Goal: Task Accomplishment & Management: Use online tool/utility

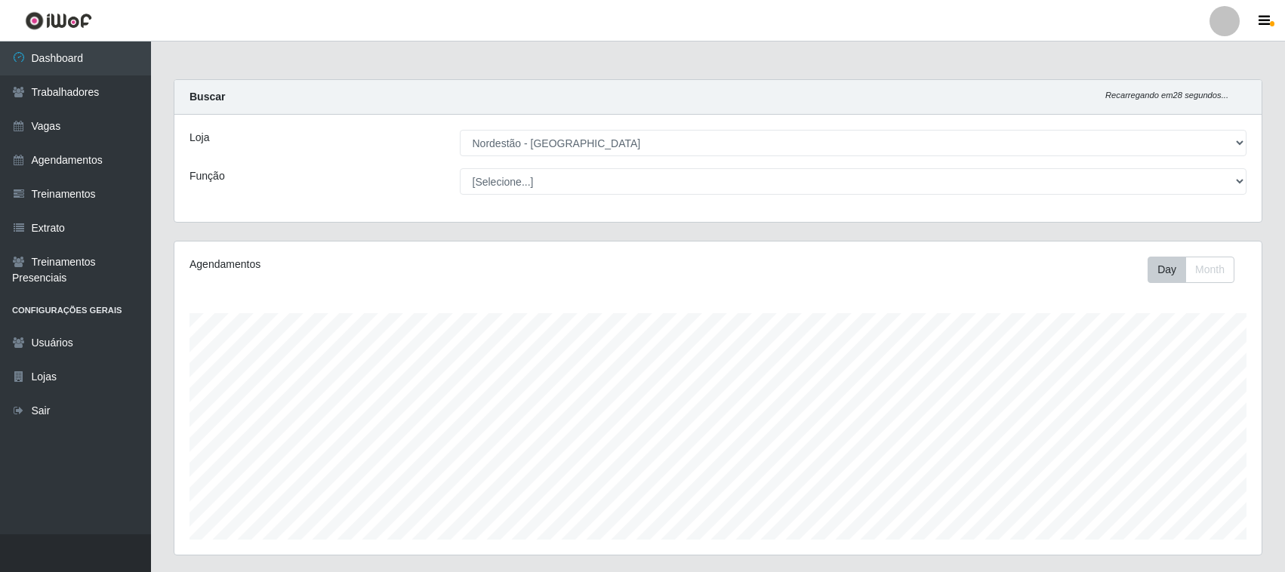
select select "420"
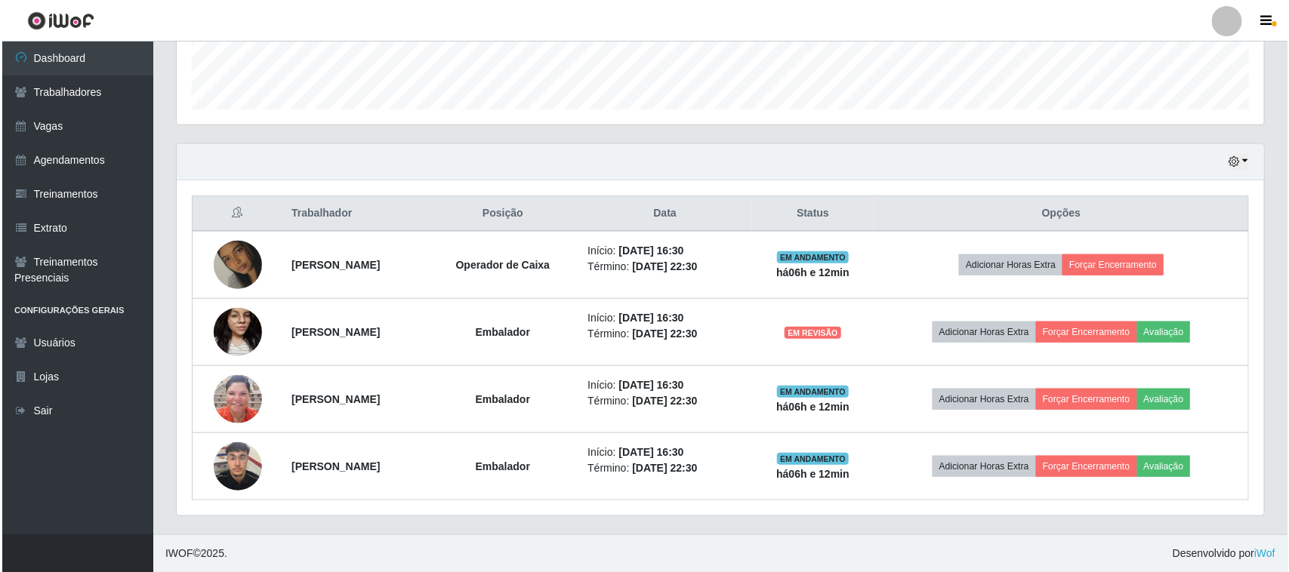
scroll to position [314, 1087]
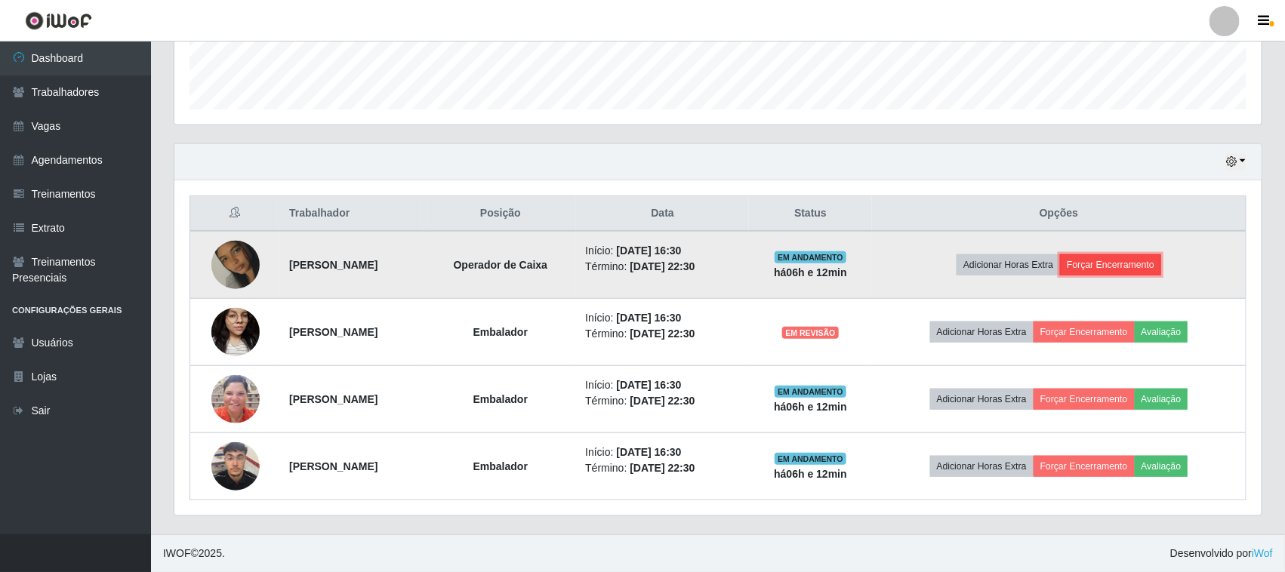
click at [1108, 255] on button "Forçar Encerramento" at bounding box center [1110, 264] width 101 height 21
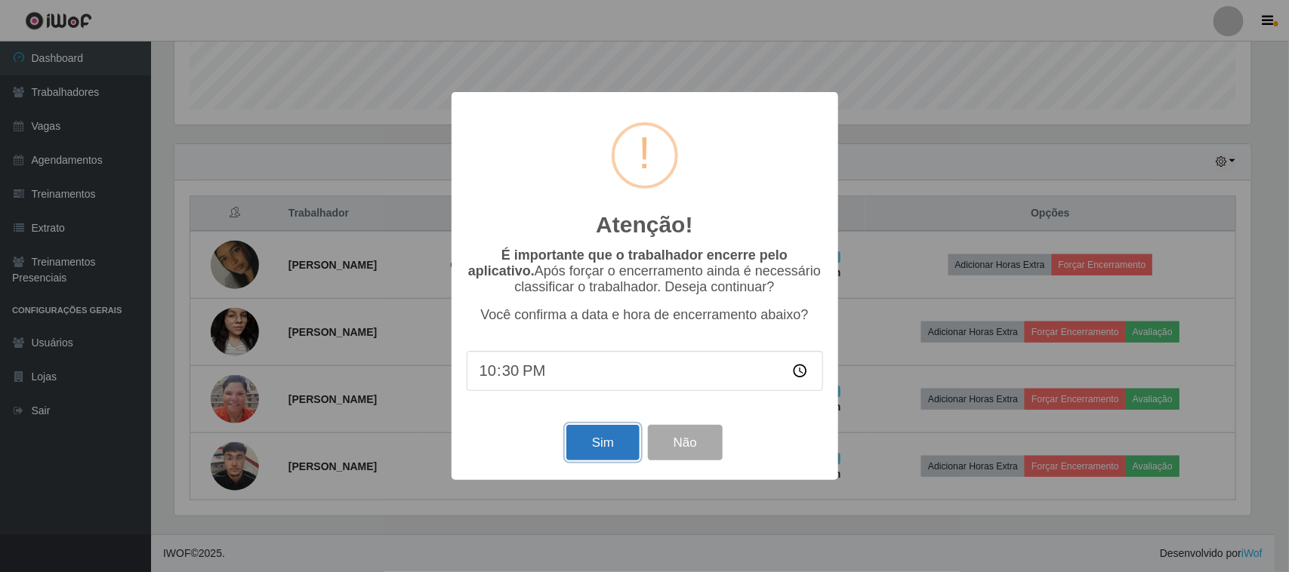
click at [593, 444] on button "Sim" at bounding box center [602, 442] width 73 height 35
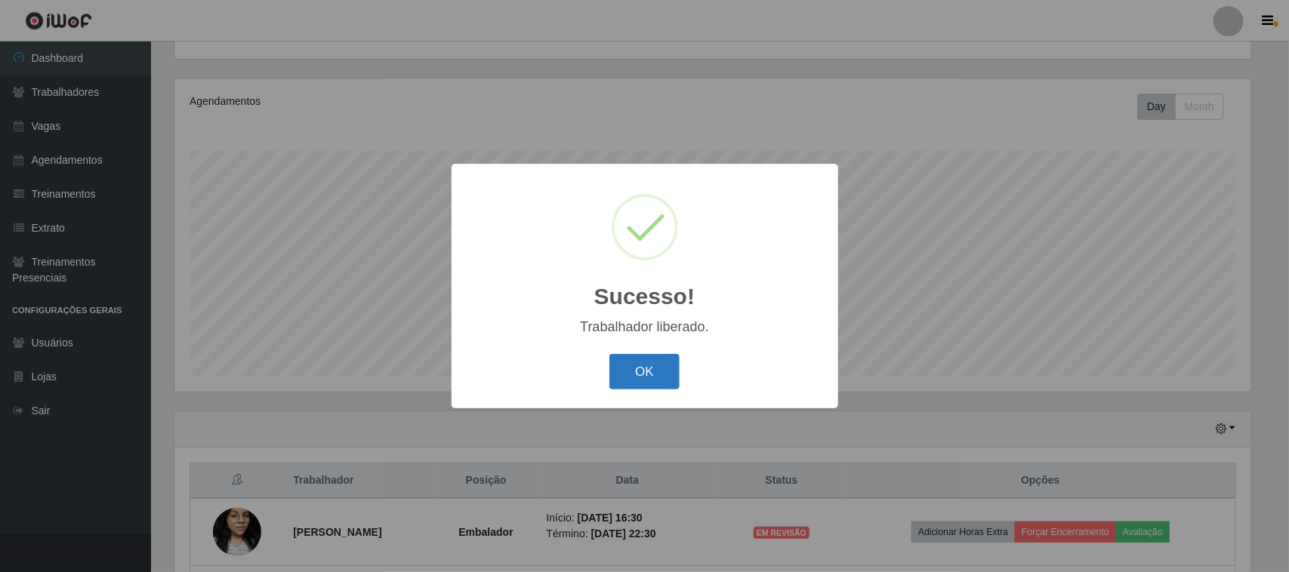
click at [670, 371] on button "OK" at bounding box center [644, 371] width 70 height 35
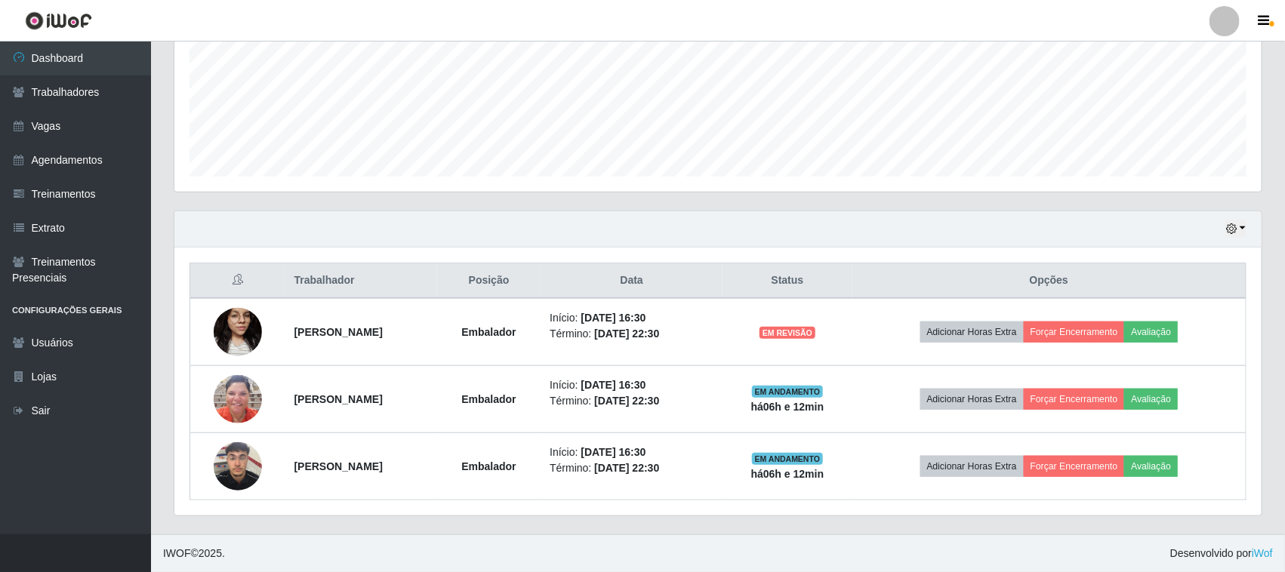
scroll to position [365, 0]
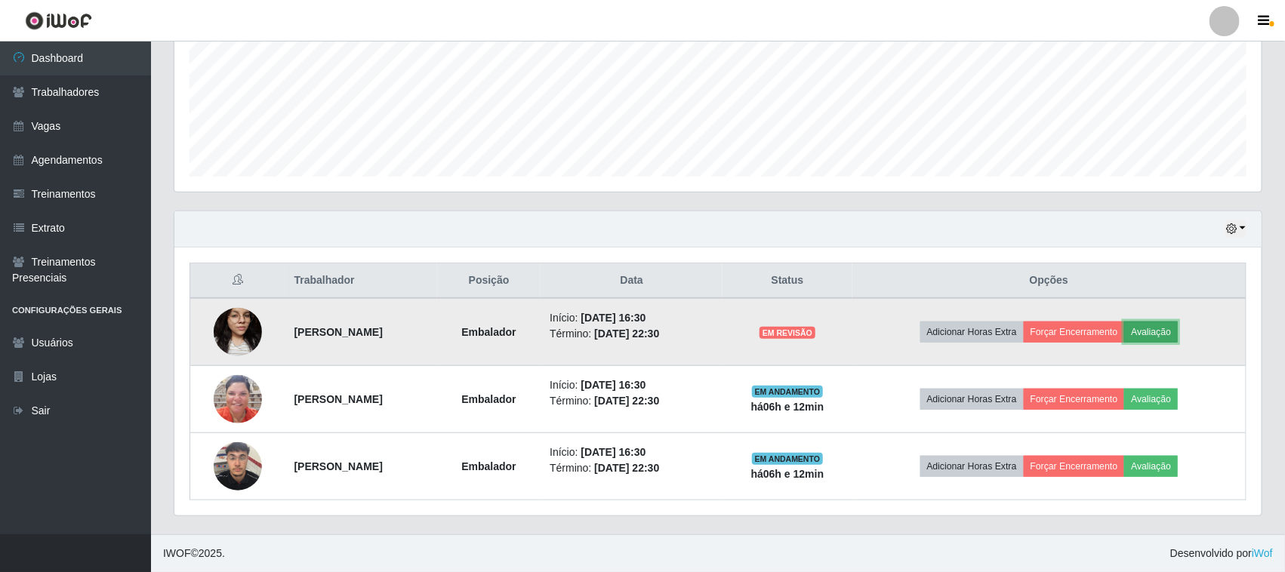
click at [1174, 333] on button "Avaliação" at bounding box center [1151, 332] width 54 height 21
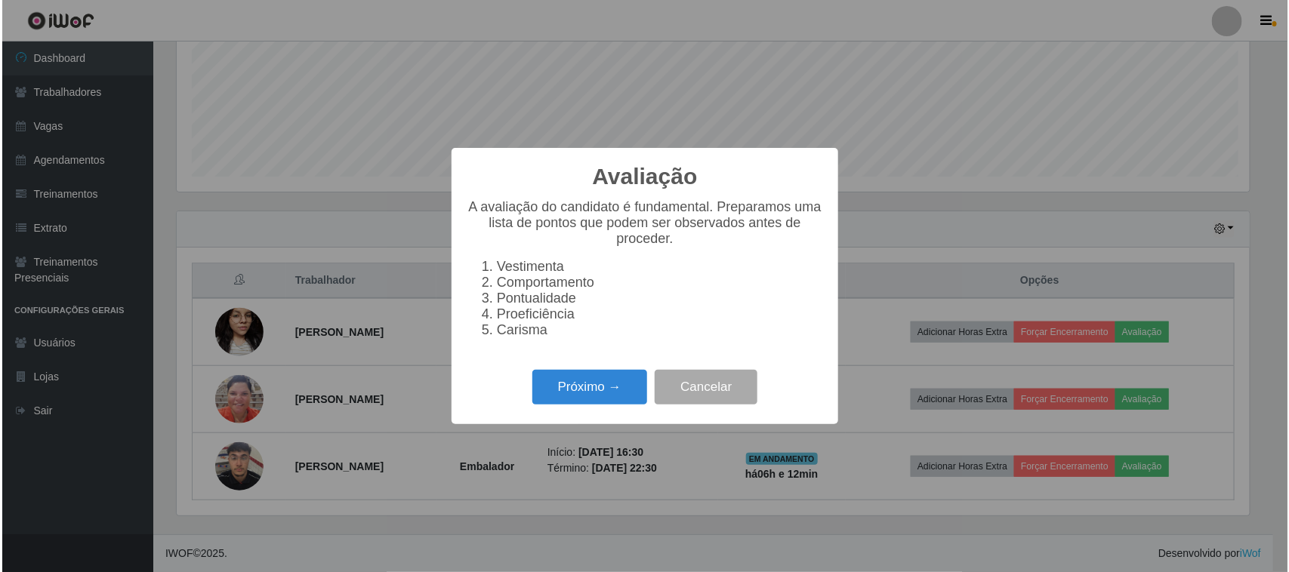
scroll to position [314, 1077]
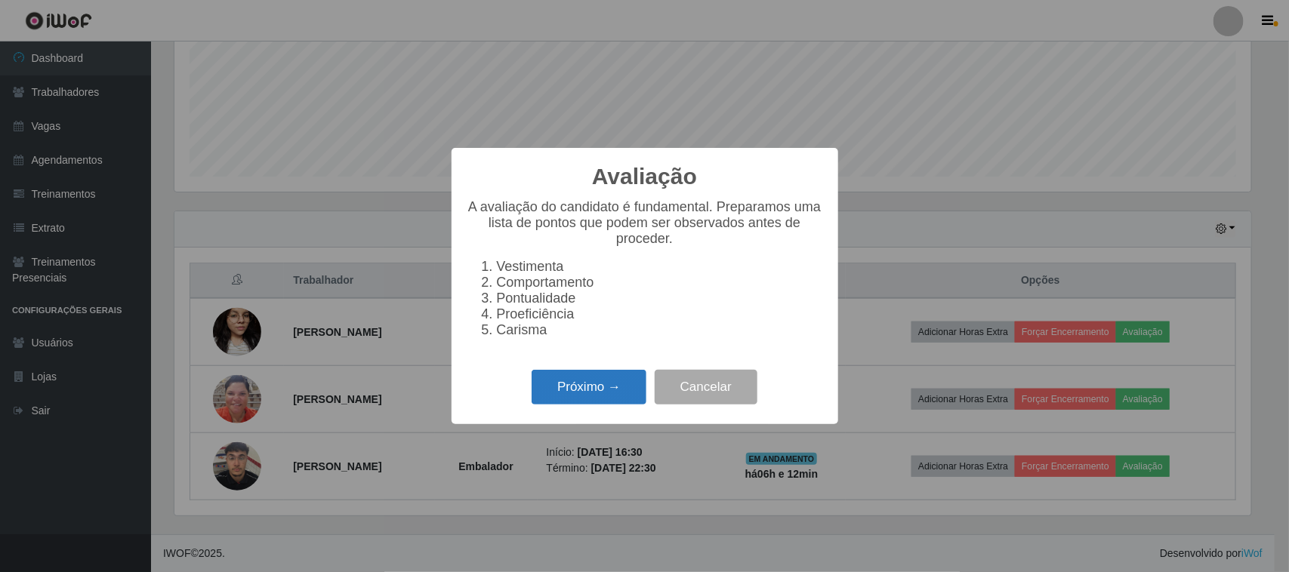
click at [549, 405] on button "Próximo →" at bounding box center [589, 387] width 115 height 35
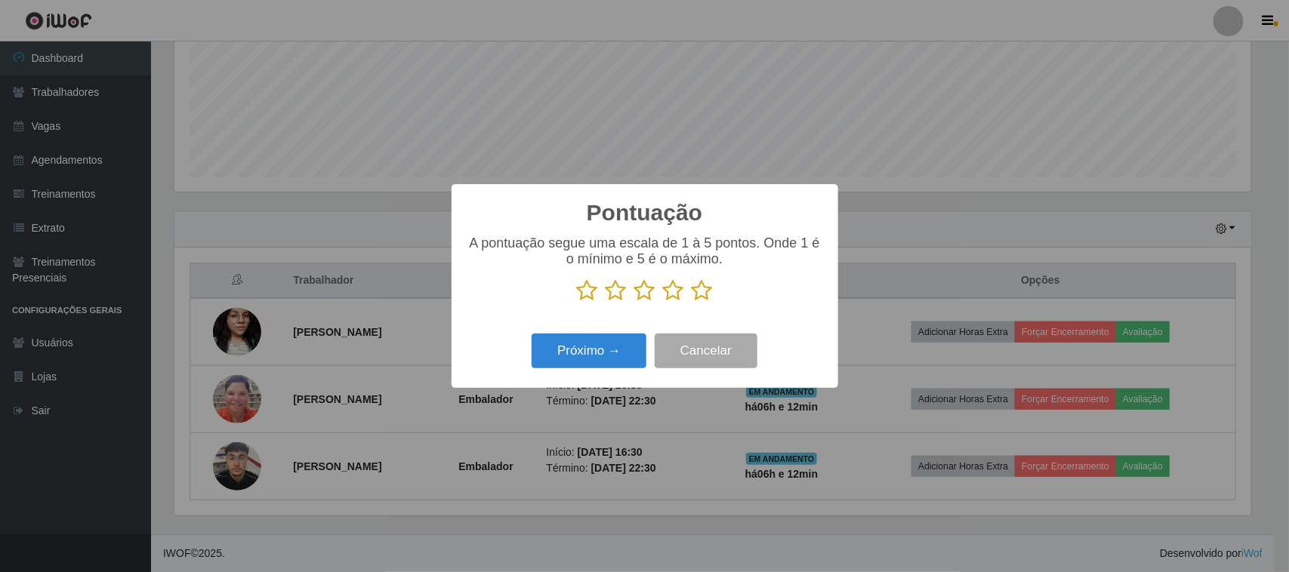
scroll to position [754699, 753935]
click at [704, 299] on icon at bounding box center [702, 290] width 21 height 23
click at [692, 302] on input "radio" at bounding box center [692, 302] width 0 height 0
click at [610, 346] on button "Próximo →" at bounding box center [589, 351] width 115 height 35
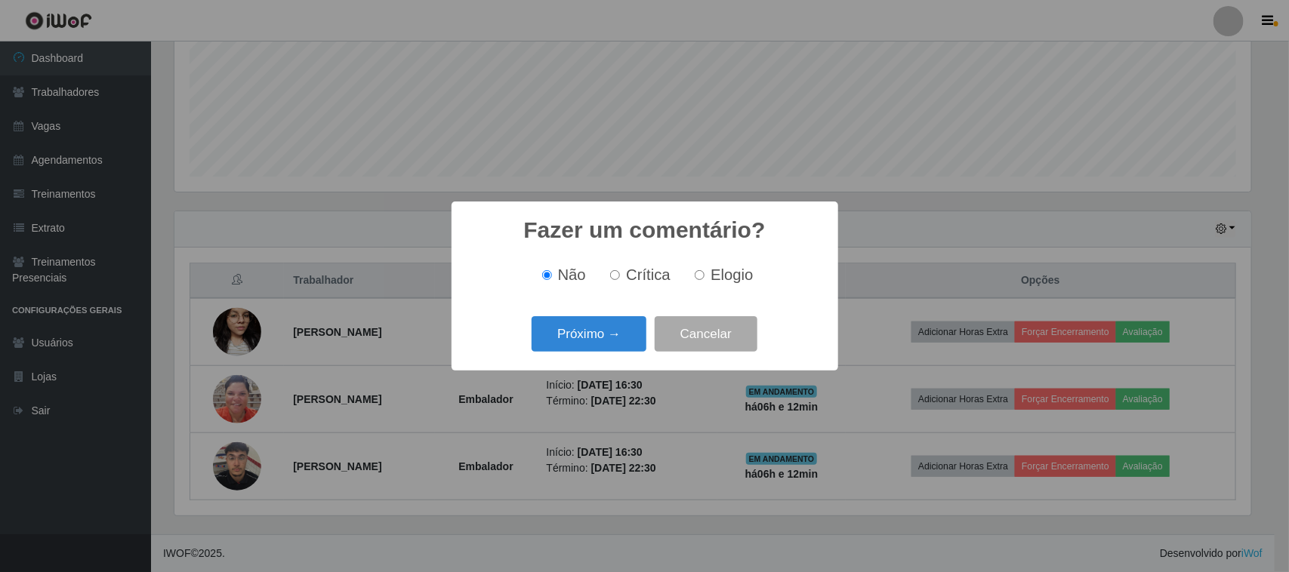
click at [716, 270] on span "Elogio" at bounding box center [731, 275] width 42 height 17
click at [704, 270] on input "Elogio" at bounding box center [700, 275] width 10 height 10
radio input "true"
click at [597, 334] on button "Próximo →" at bounding box center [589, 333] width 115 height 35
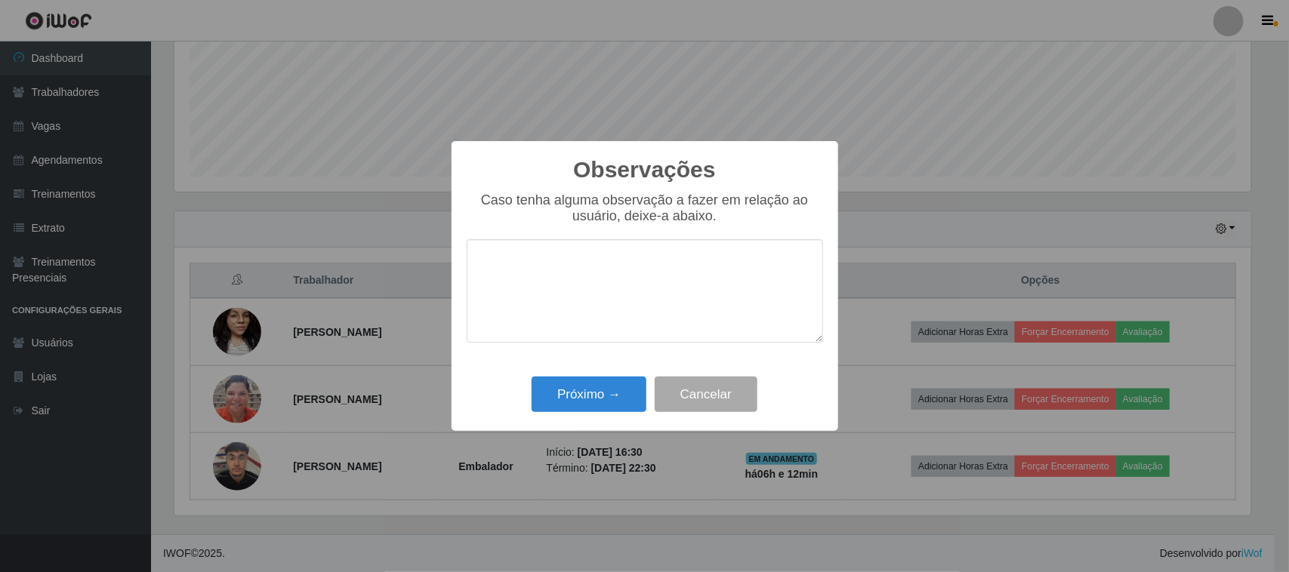
click at [711, 269] on textarea at bounding box center [645, 290] width 356 height 103
type textarea "pontual"
click at [574, 402] on button "Próximo →" at bounding box center [589, 394] width 115 height 35
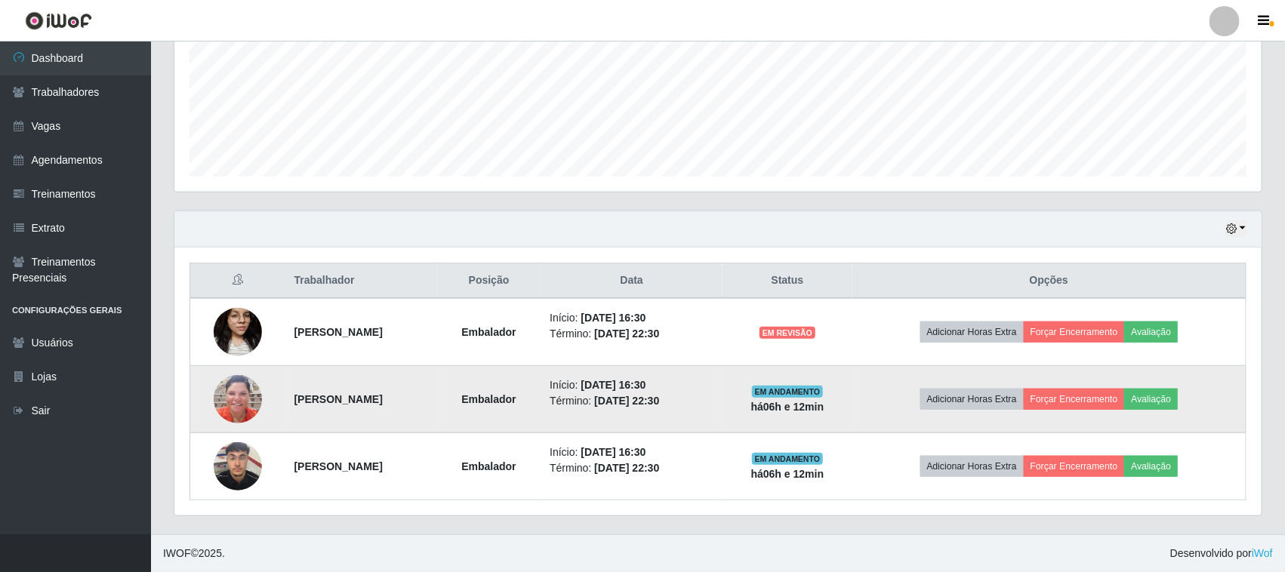
scroll to position [314, 1087]
click at [1152, 391] on button "Avaliação" at bounding box center [1151, 399] width 54 height 21
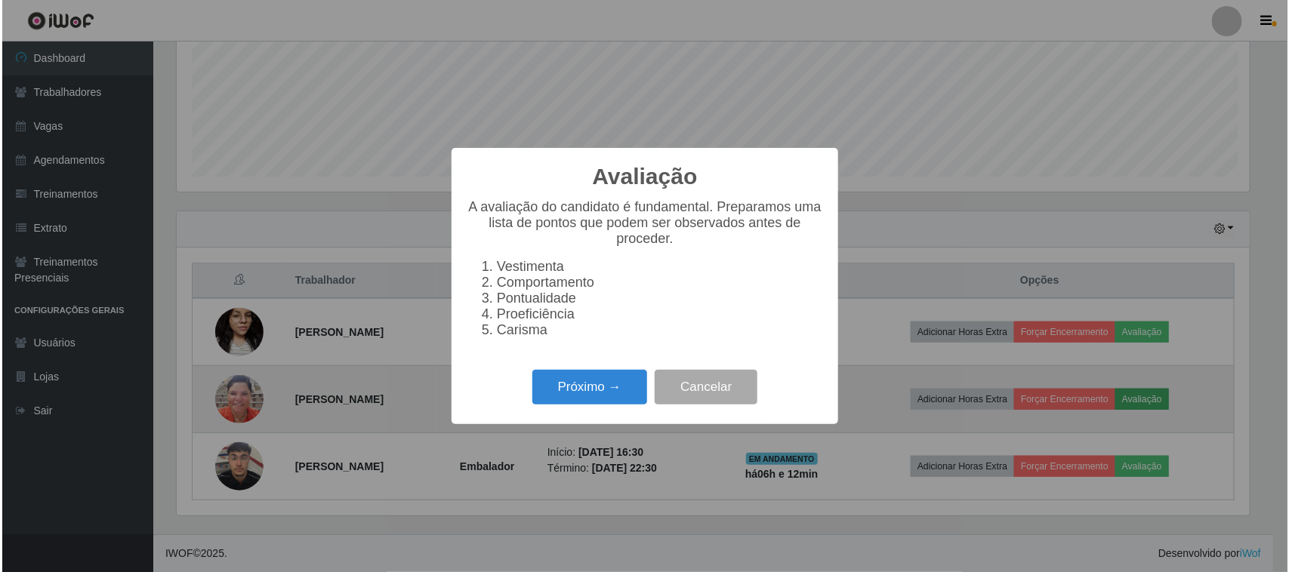
scroll to position [314, 1077]
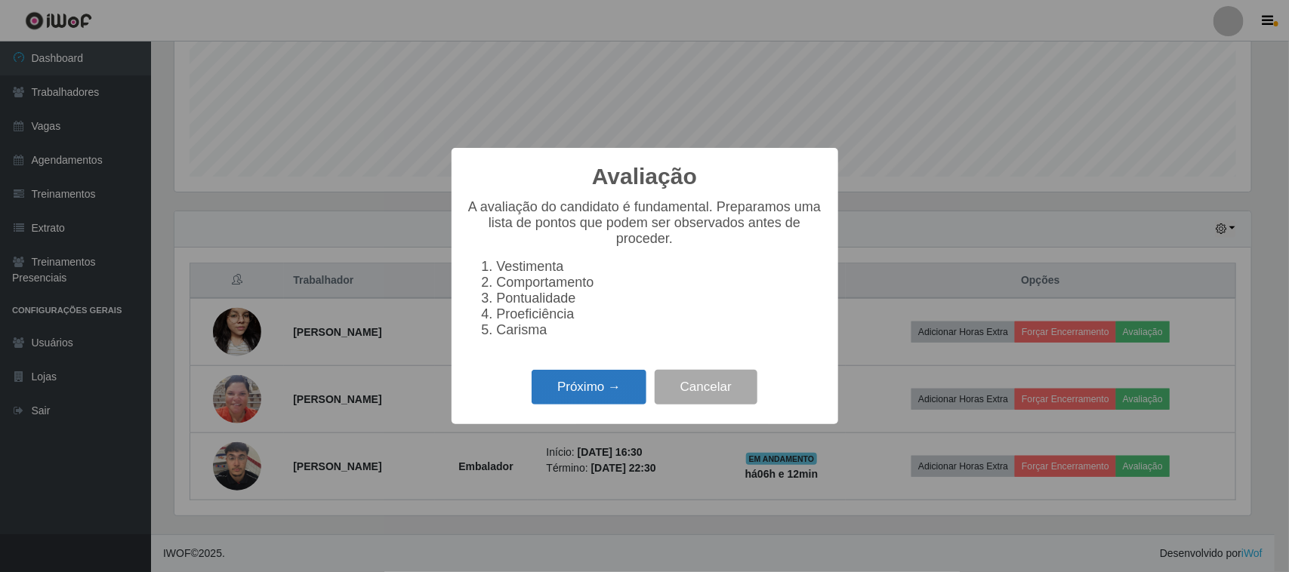
click at [582, 390] on button "Próximo →" at bounding box center [589, 387] width 115 height 35
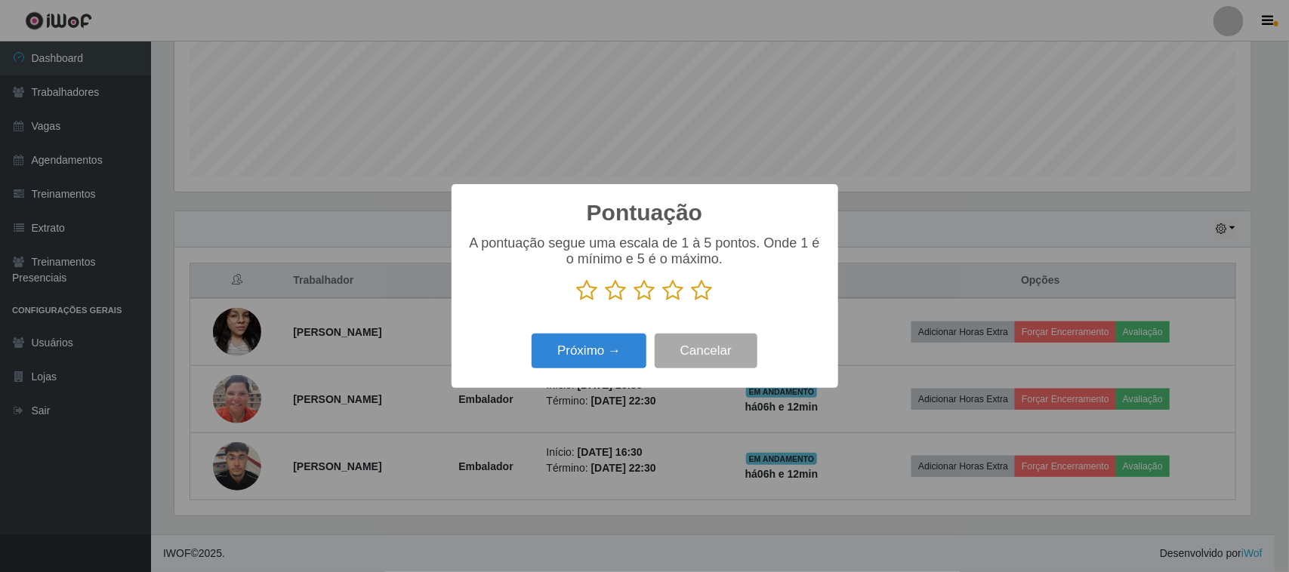
click at [697, 294] on icon at bounding box center [702, 290] width 21 height 23
click at [692, 302] on input "radio" at bounding box center [692, 302] width 0 height 0
click at [621, 342] on button "Próximo →" at bounding box center [589, 351] width 115 height 35
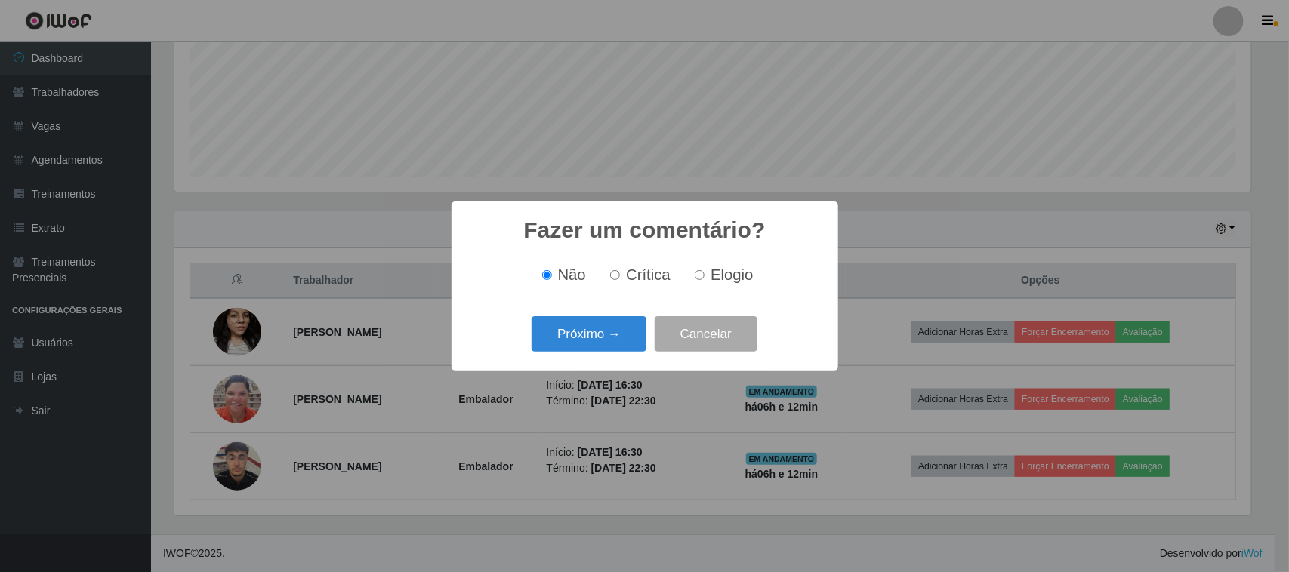
click at [697, 273] on input "Elogio" at bounding box center [700, 275] width 10 height 10
radio input "true"
click at [615, 330] on button "Próximo →" at bounding box center [589, 333] width 115 height 35
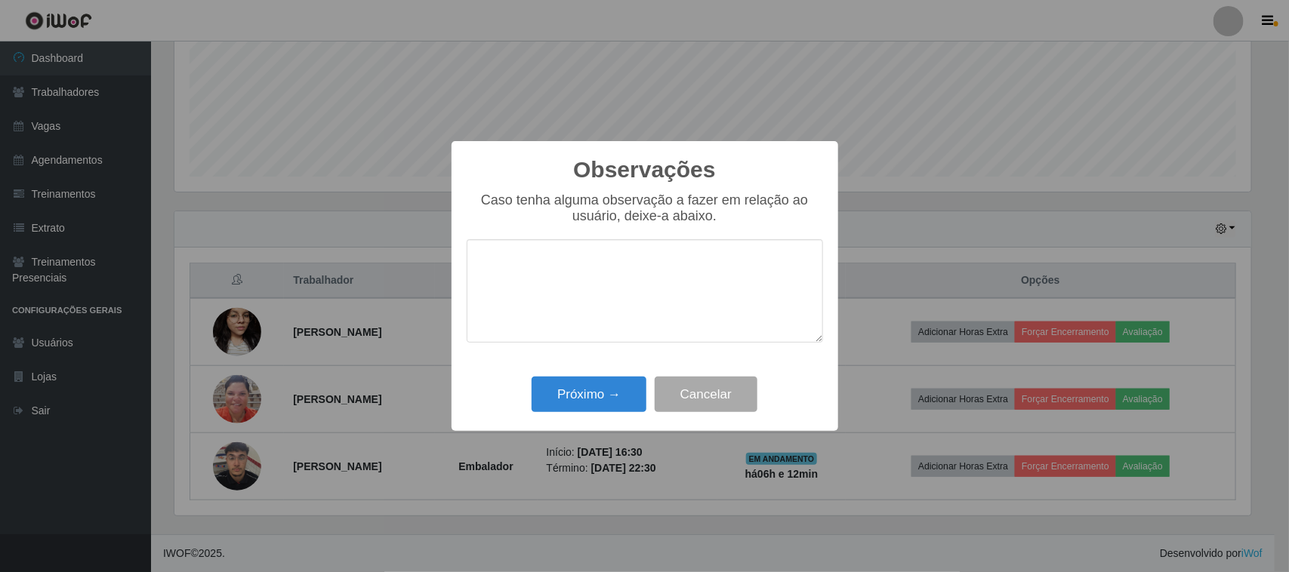
click at [683, 276] on textarea at bounding box center [645, 290] width 356 height 103
type textarea "pontual"
click at [594, 394] on button "Próximo →" at bounding box center [589, 394] width 115 height 35
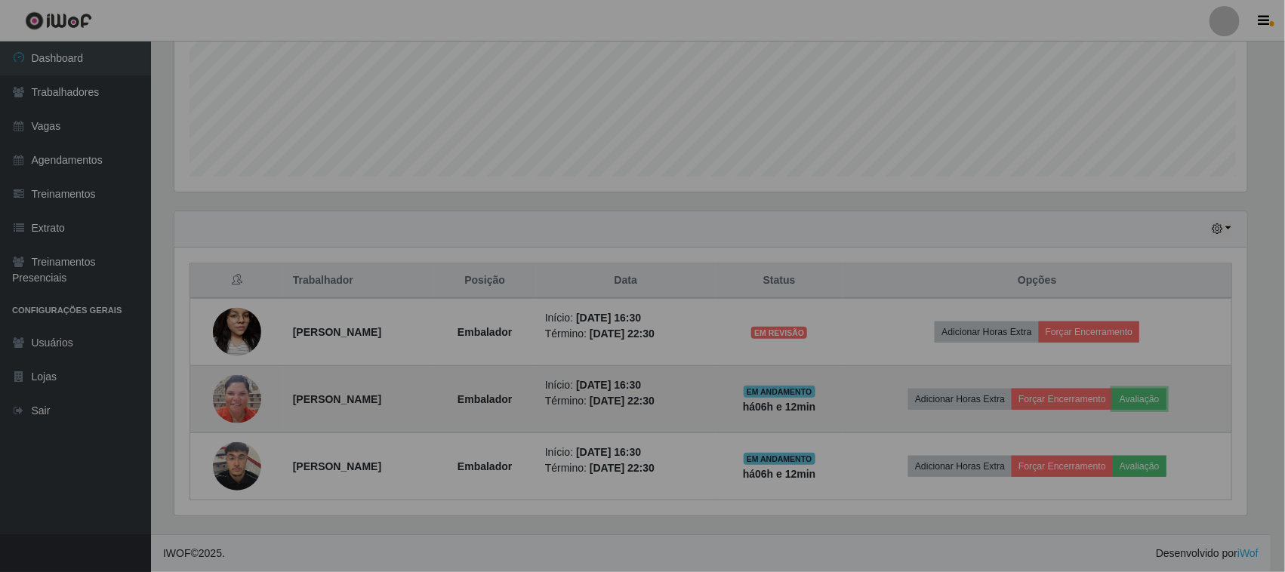
scroll to position [314, 1087]
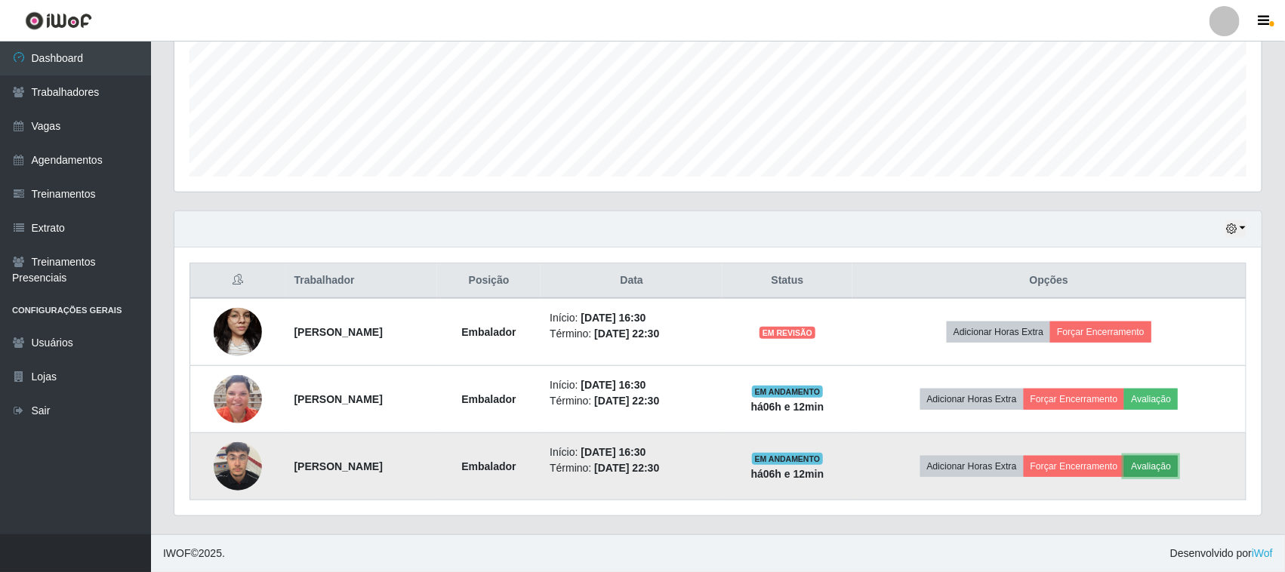
click at [1178, 463] on button "Avaliação" at bounding box center [1151, 466] width 54 height 21
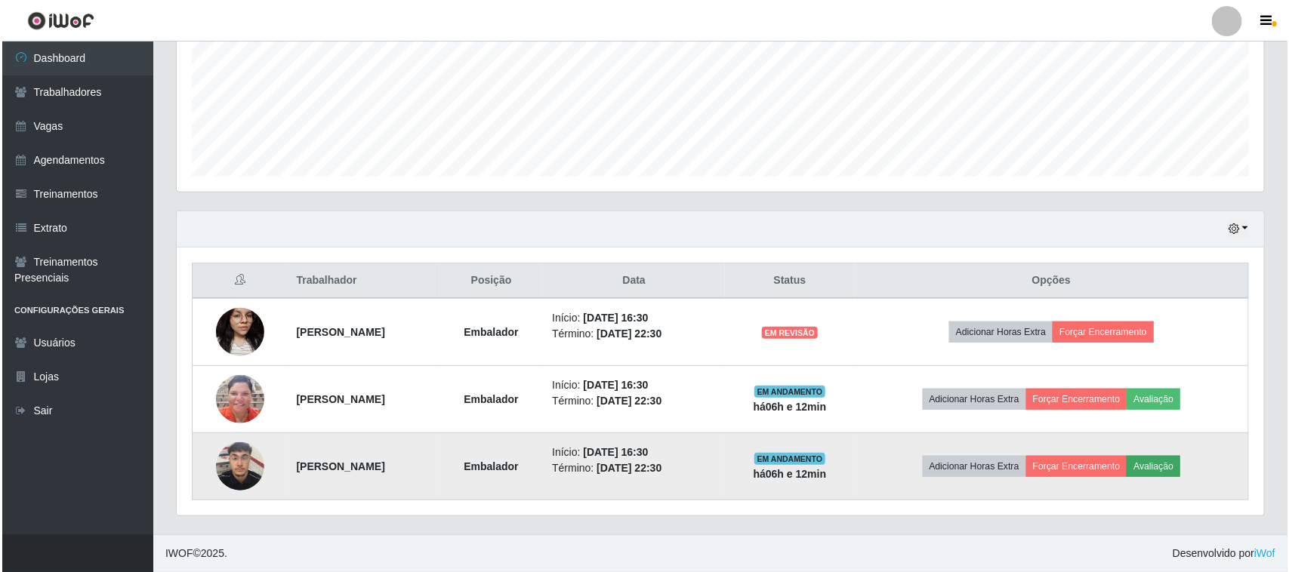
scroll to position [314, 1077]
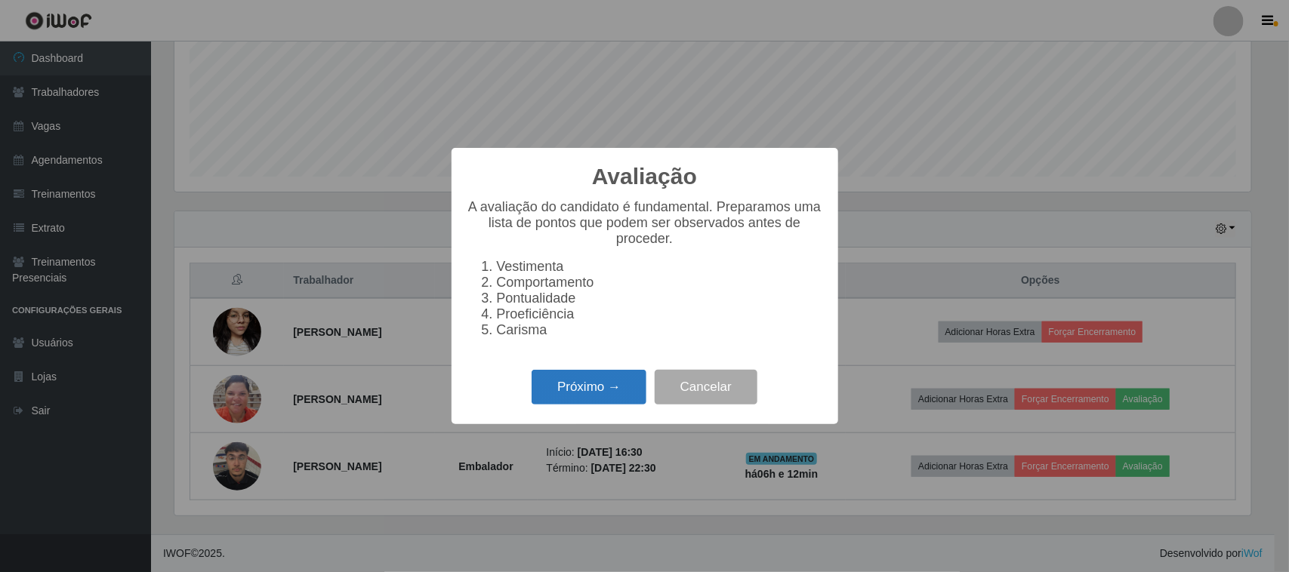
click at [580, 385] on button "Próximo →" at bounding box center [589, 387] width 115 height 35
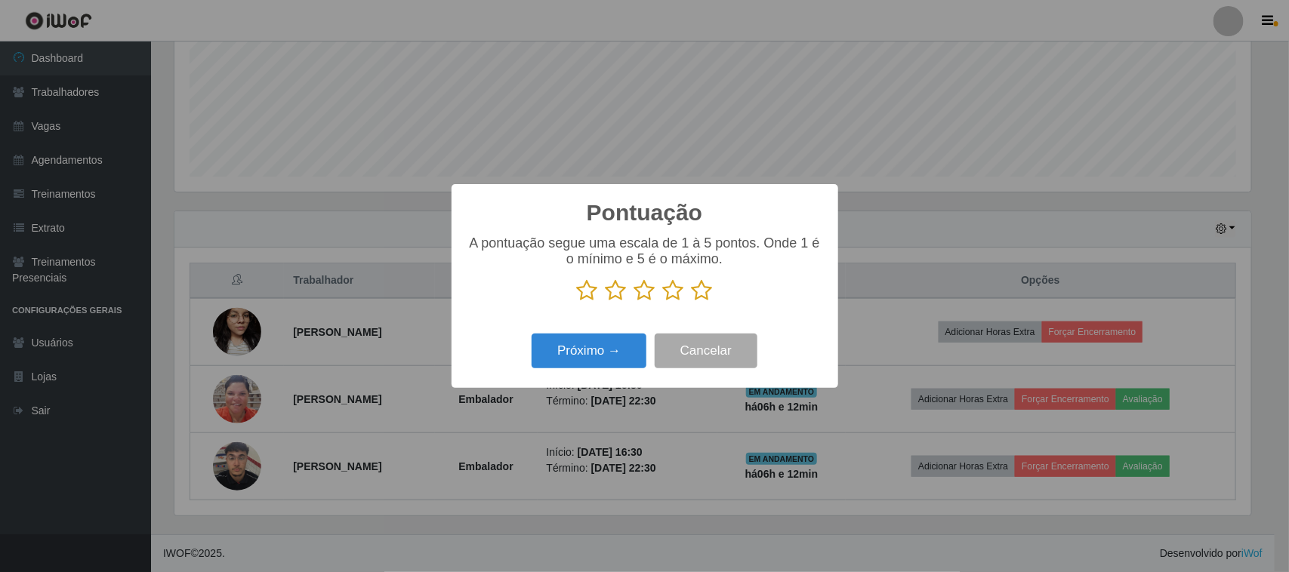
click at [698, 297] on icon at bounding box center [702, 290] width 21 height 23
click at [692, 302] on input "radio" at bounding box center [692, 302] width 0 height 0
click at [612, 348] on button "Próximo →" at bounding box center [589, 351] width 115 height 35
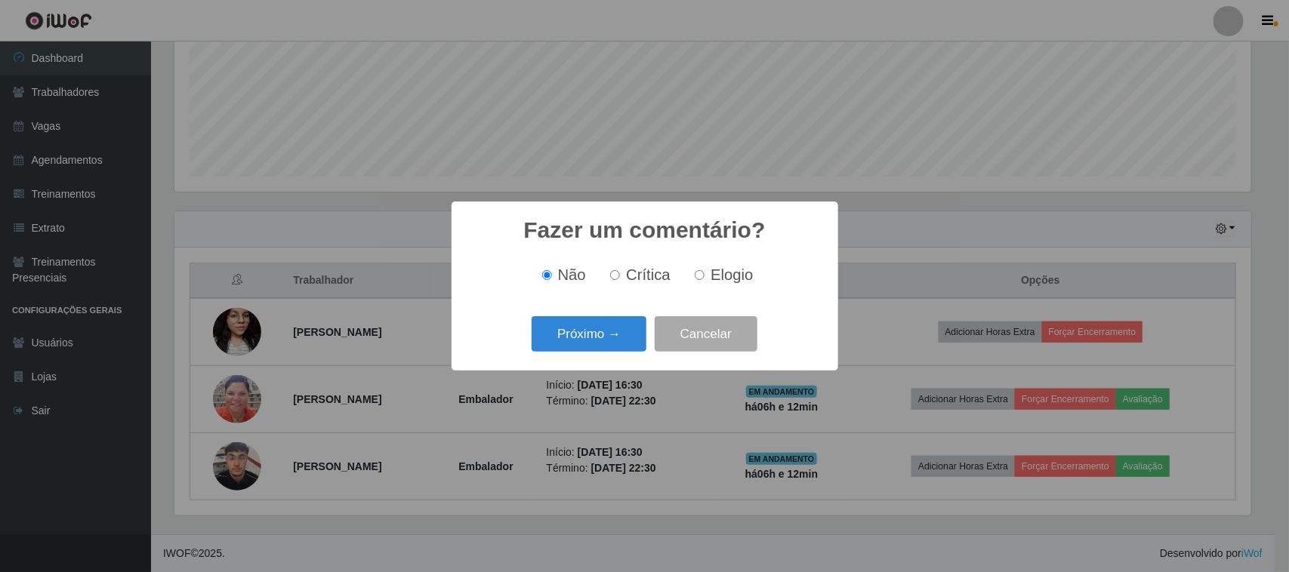
scroll to position [0, 0]
click at [731, 268] on span "Elogio" at bounding box center [731, 275] width 42 height 17
click at [704, 270] on input "Elogio" at bounding box center [700, 275] width 10 height 10
radio input "true"
click at [610, 334] on button "Próximo →" at bounding box center [589, 333] width 115 height 35
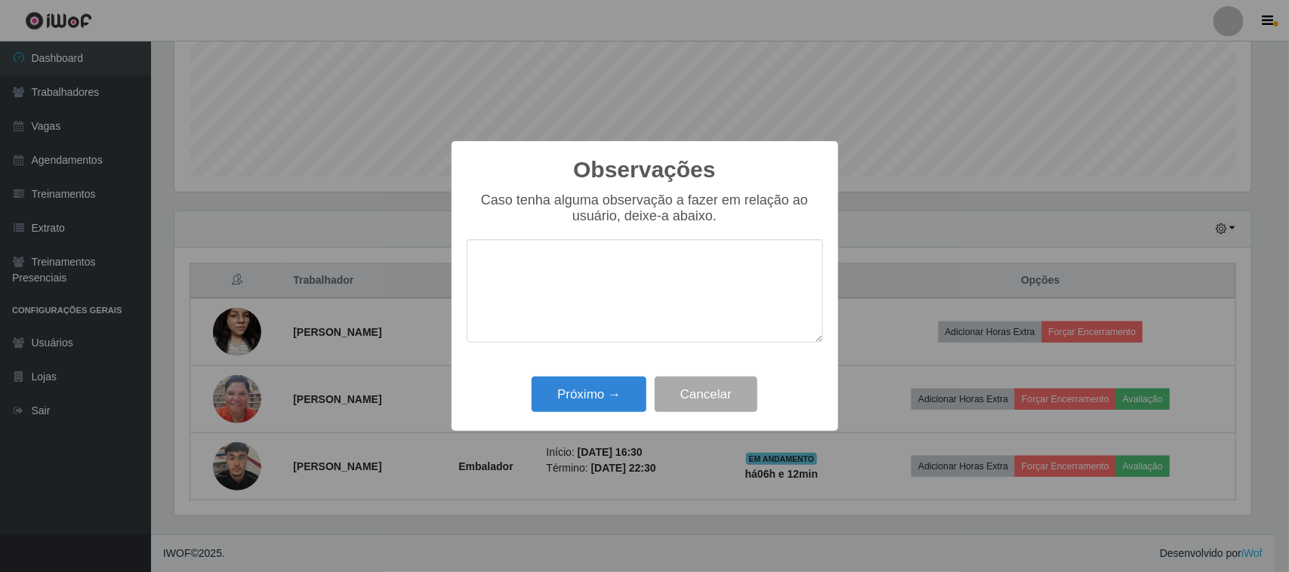
click at [689, 274] on textarea at bounding box center [645, 290] width 356 height 103
type textarea "pontual"
click at [587, 381] on button "Próximo →" at bounding box center [589, 394] width 115 height 35
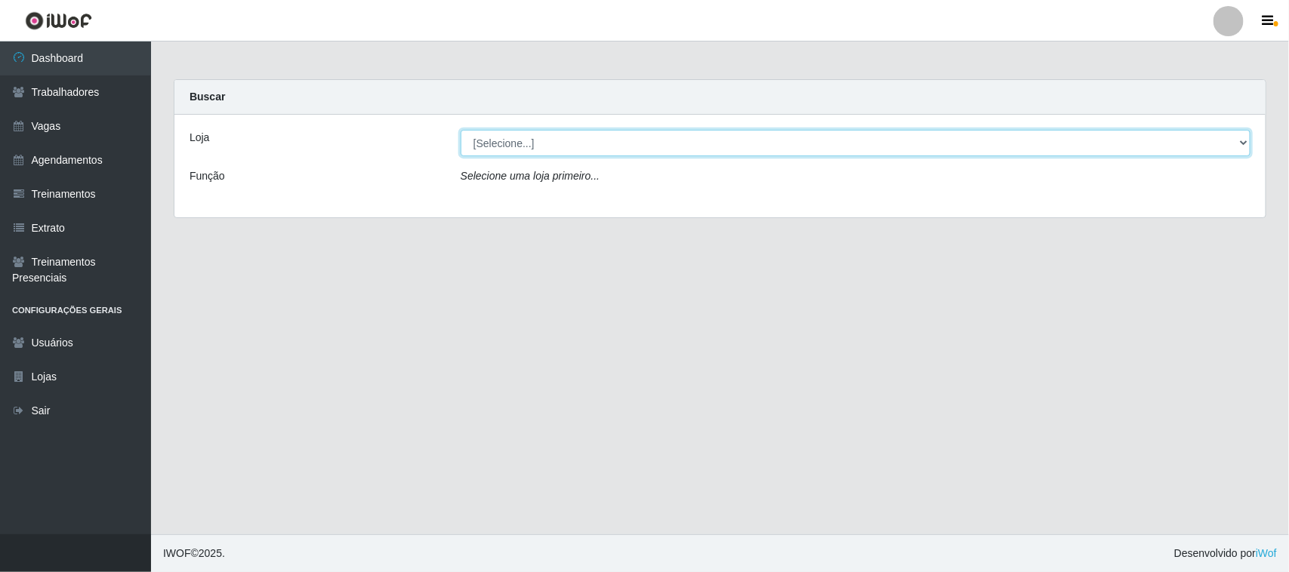
click at [920, 141] on select "[Selecione...] Nordestão - Santa Catarina" at bounding box center [856, 143] width 790 height 26
select select "420"
click at [461, 130] on select "[Selecione...] Nordestão - Santa Catarina" at bounding box center [856, 143] width 790 height 26
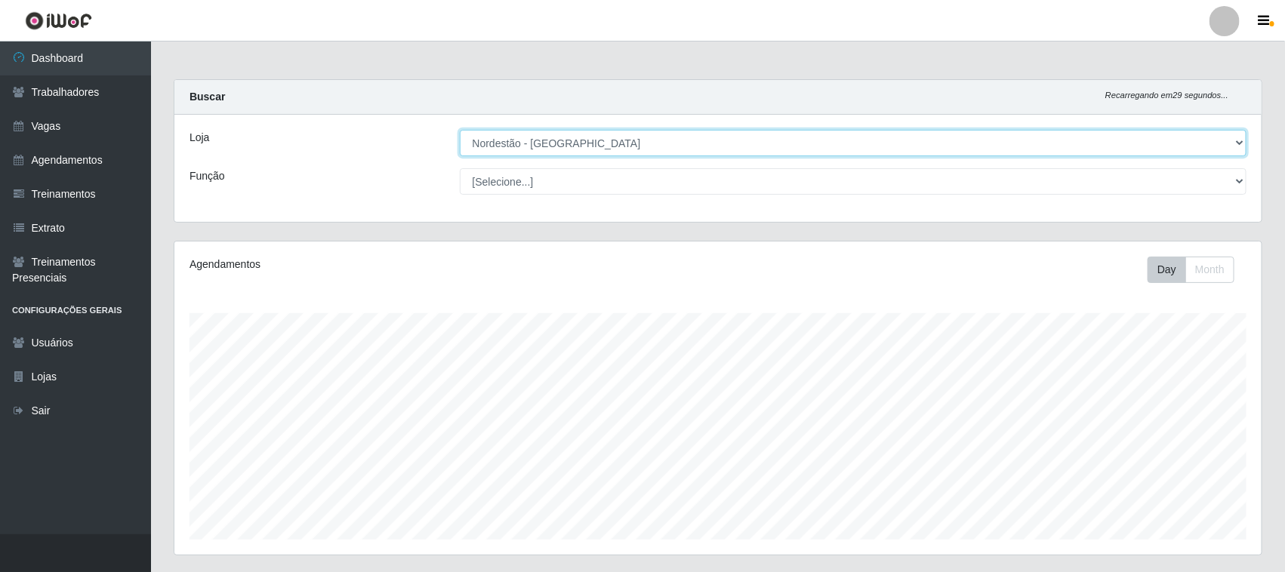
scroll to position [365, 0]
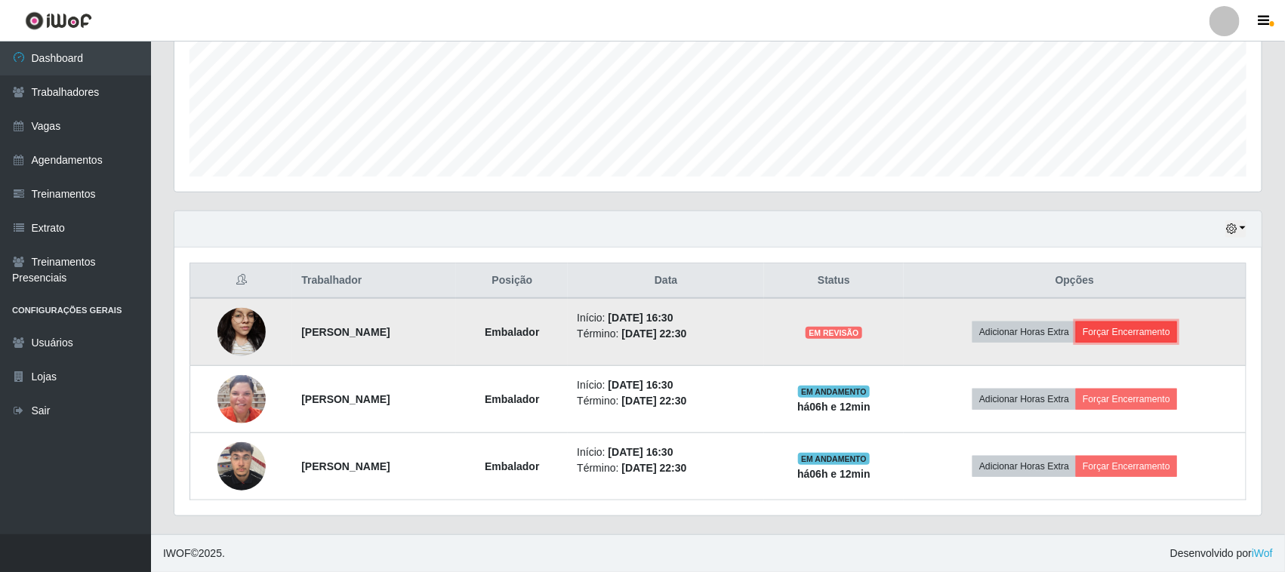
click at [1138, 328] on button "Forçar Encerramento" at bounding box center [1126, 332] width 101 height 21
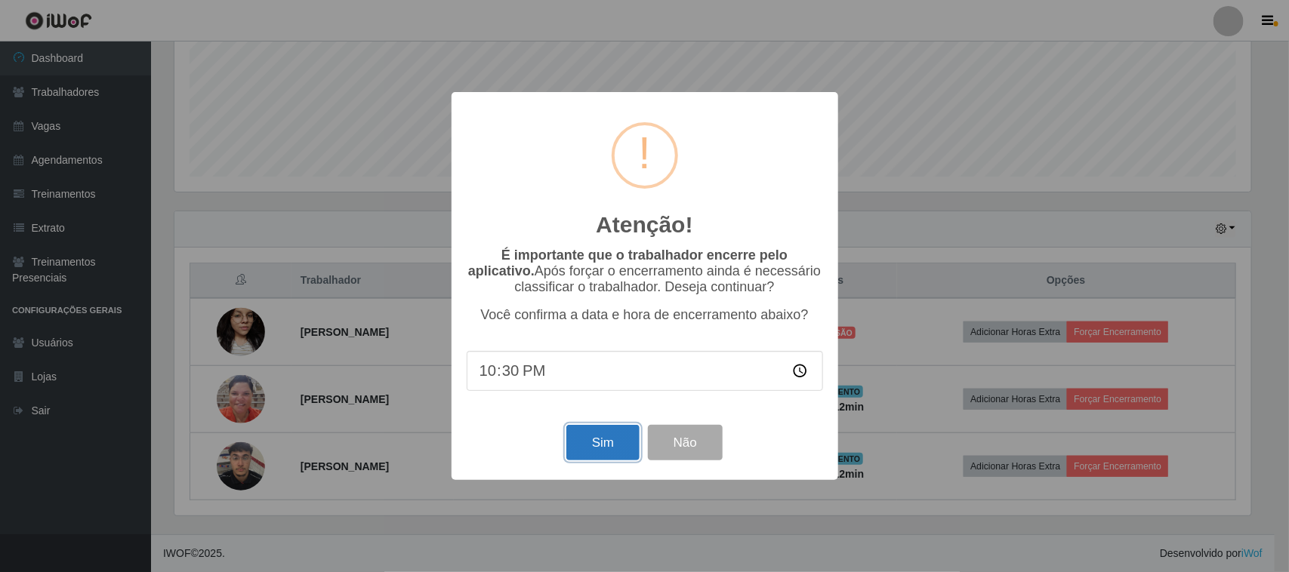
click at [602, 443] on button "Sim" at bounding box center [602, 442] width 73 height 35
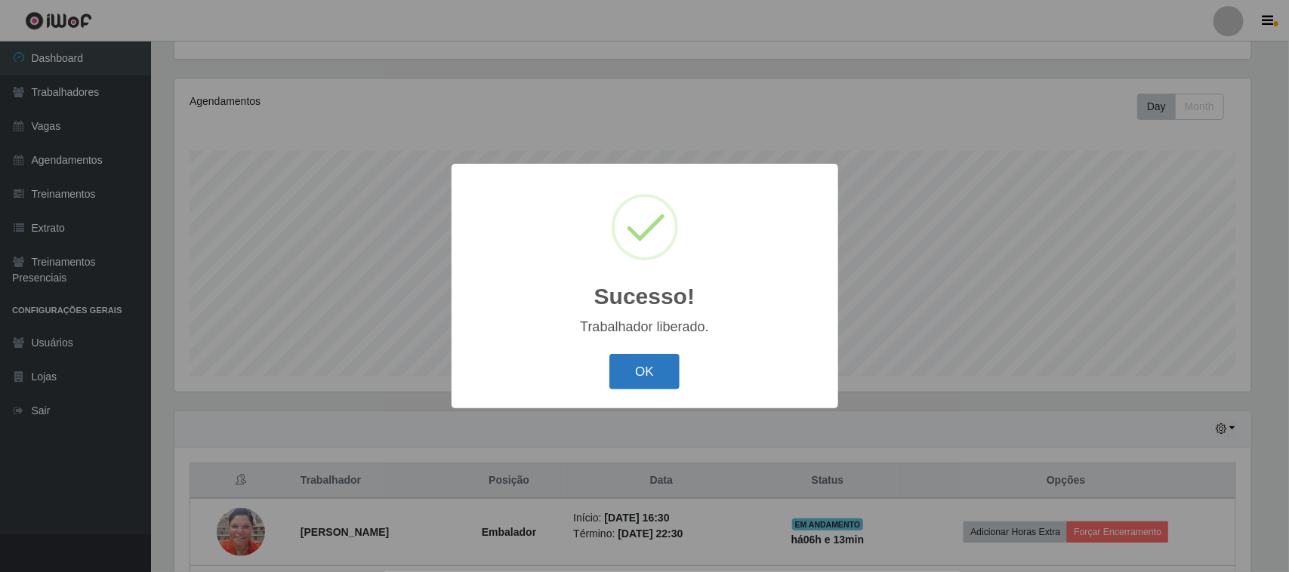
click at [642, 375] on button "OK" at bounding box center [644, 371] width 70 height 35
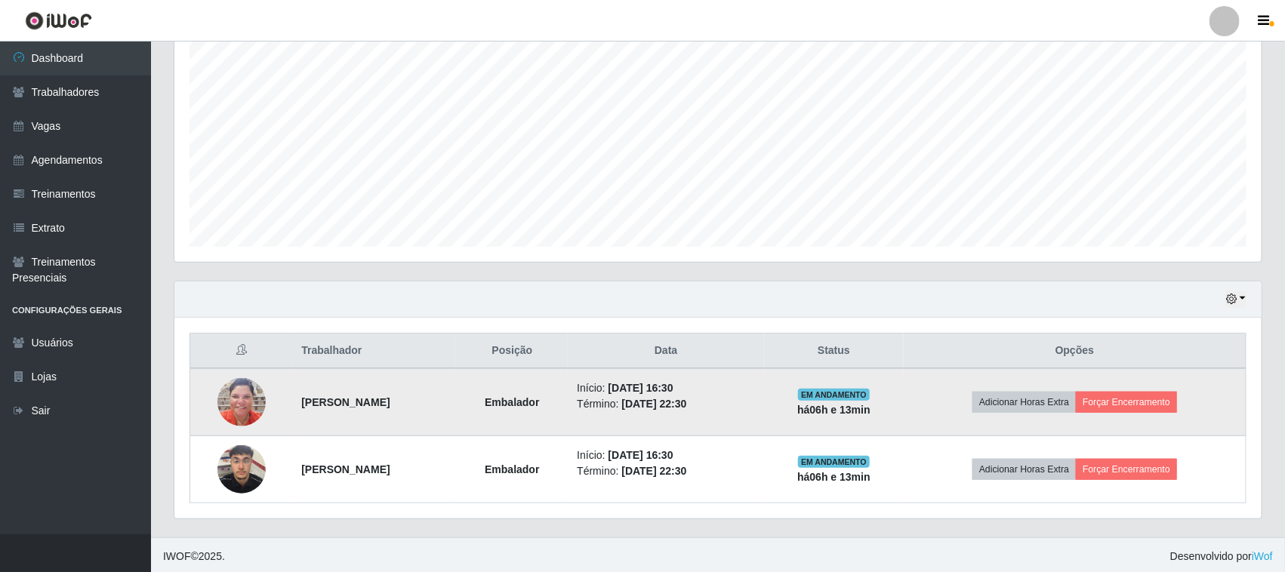
scroll to position [297, 0]
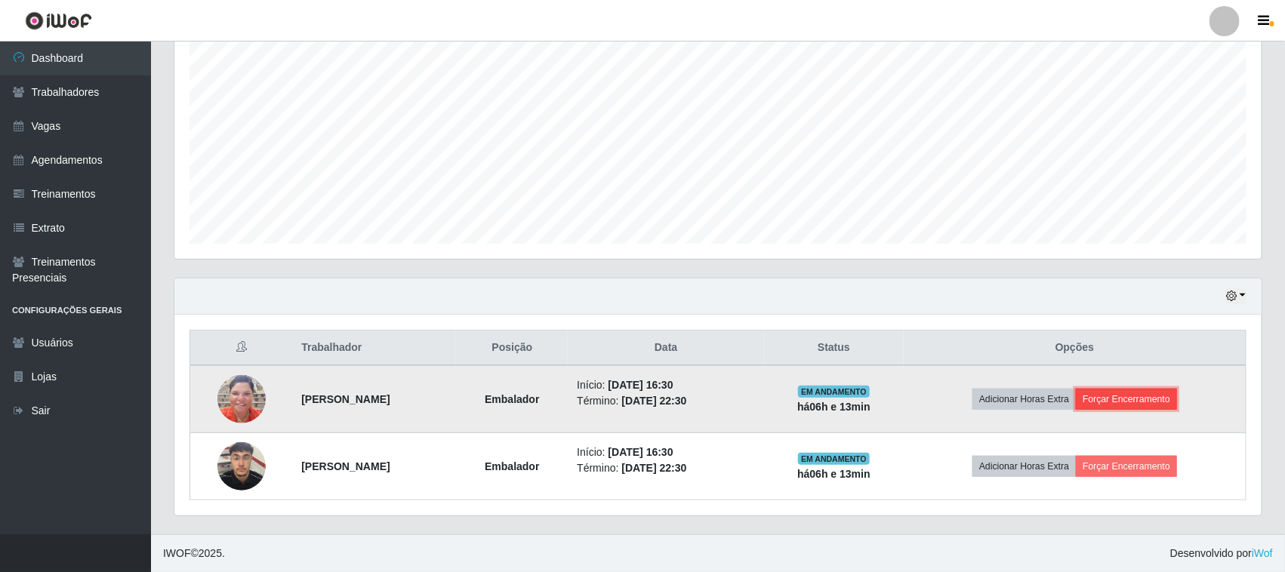
click at [1129, 396] on button "Forçar Encerramento" at bounding box center [1126, 399] width 101 height 21
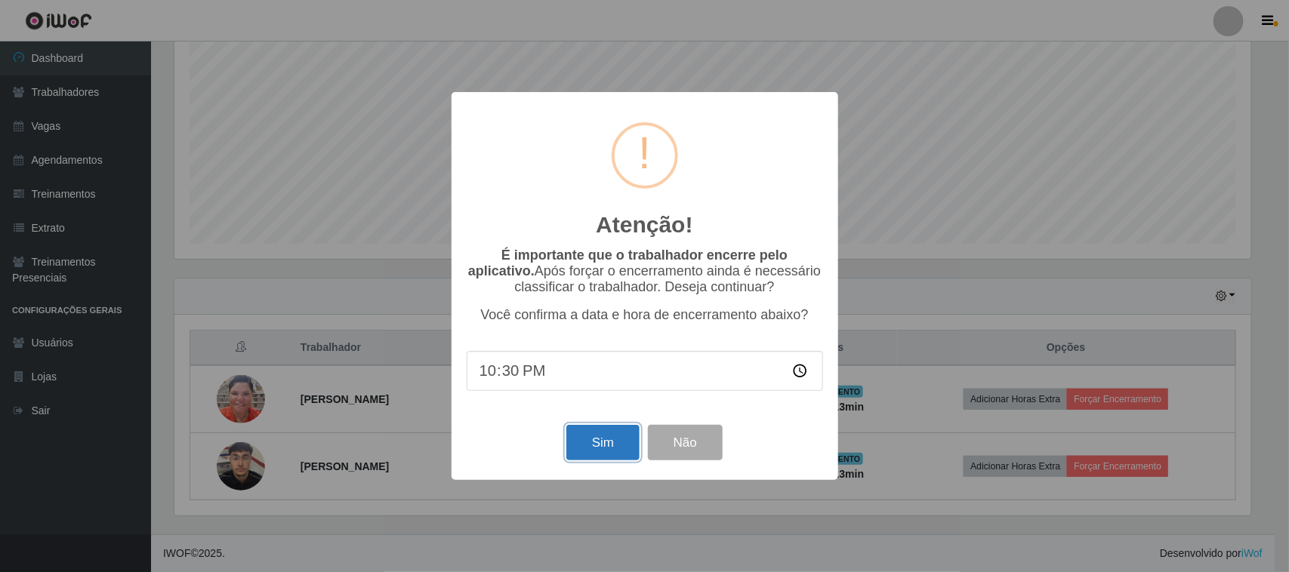
click at [609, 442] on button "Sim" at bounding box center [602, 442] width 73 height 35
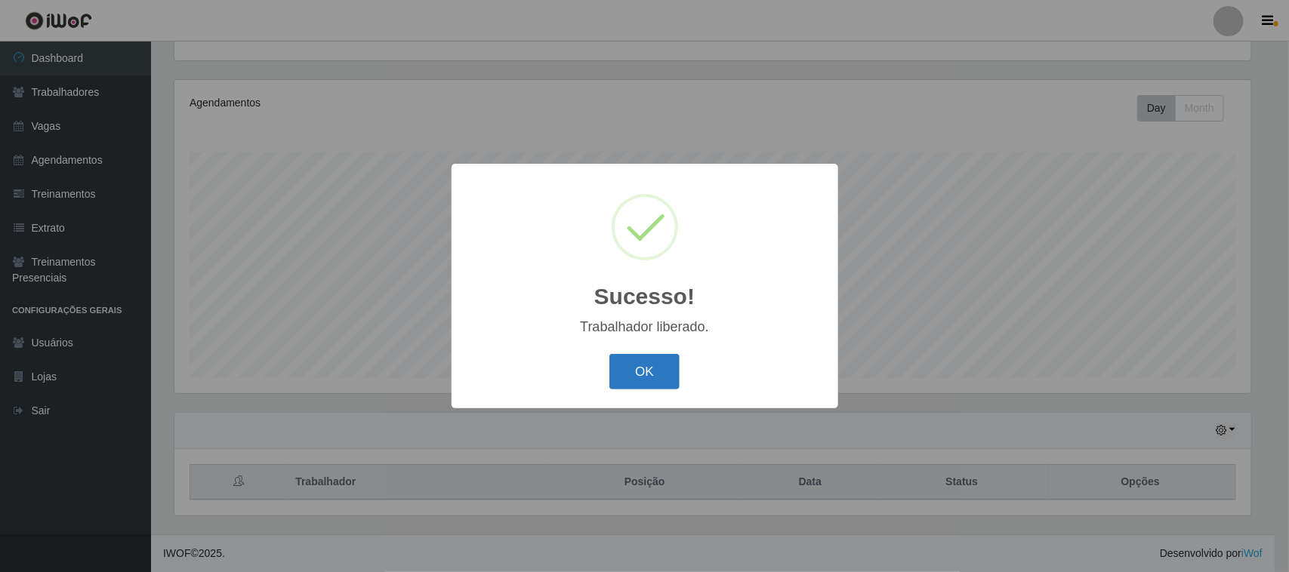
click at [639, 379] on button "OK" at bounding box center [644, 371] width 70 height 35
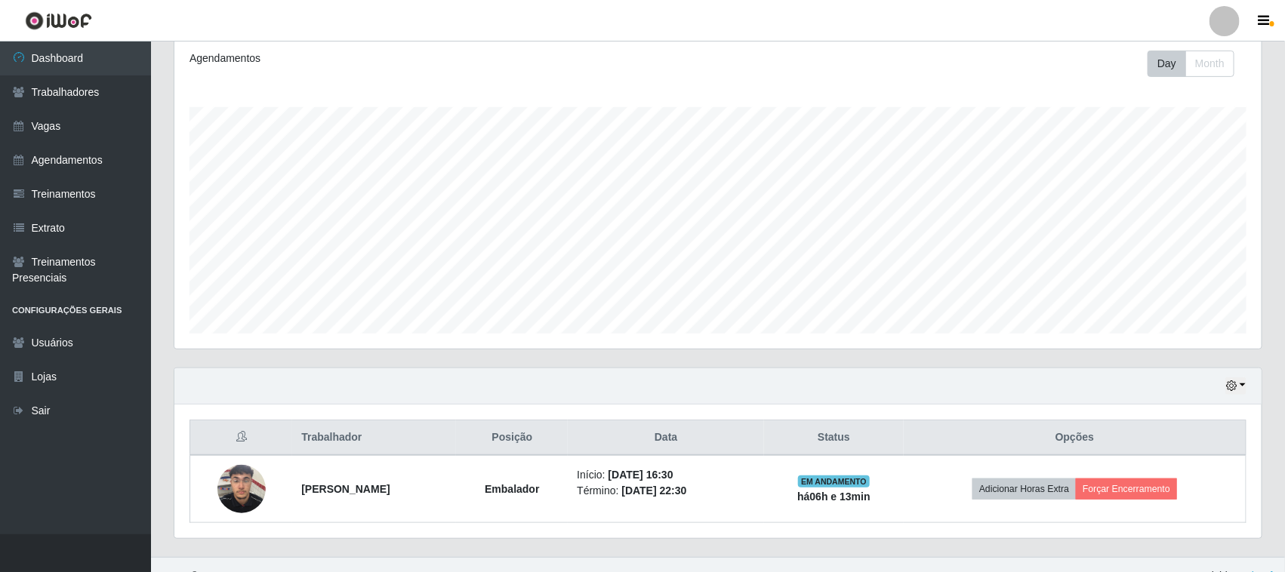
scroll to position [230, 0]
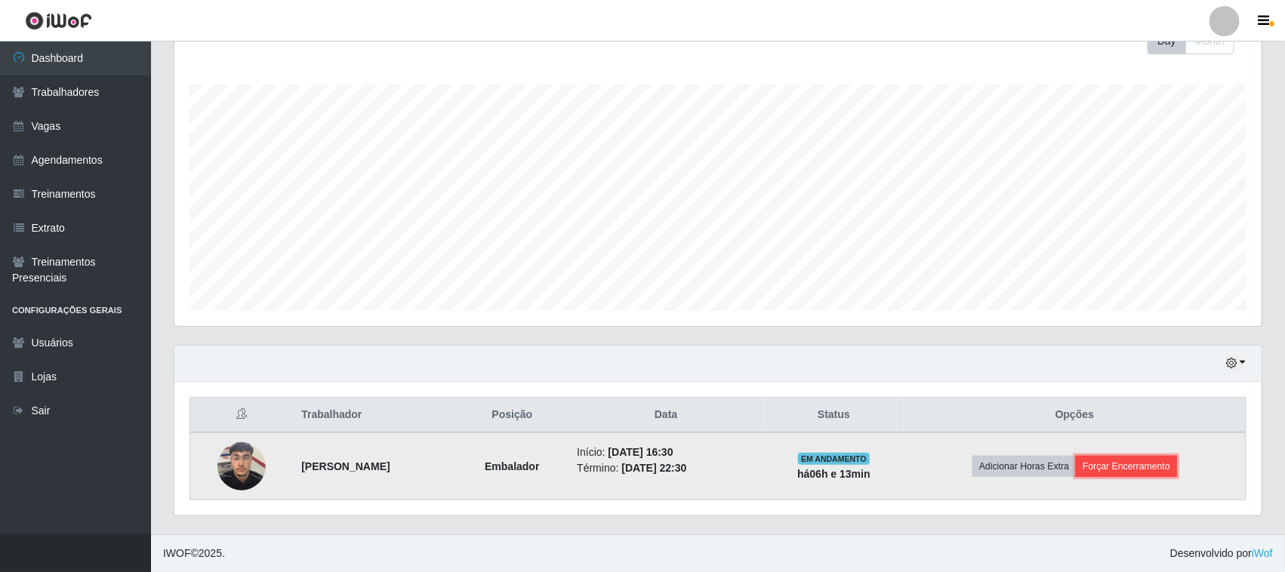
click at [1134, 470] on button "Forçar Encerramento" at bounding box center [1126, 466] width 101 height 21
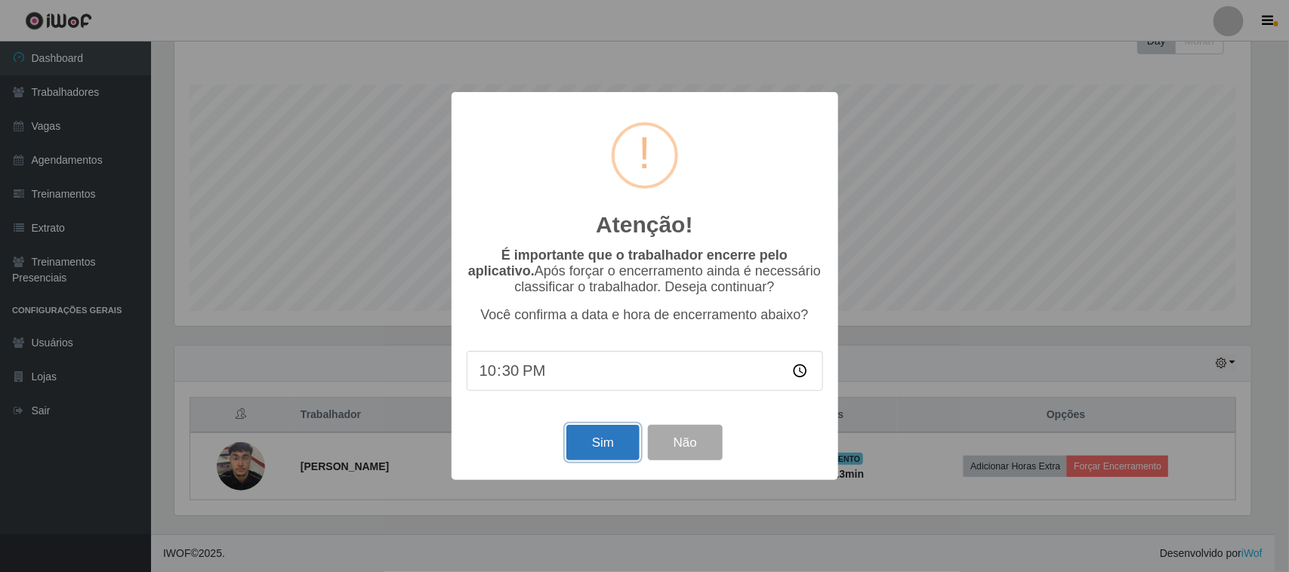
click at [615, 439] on button "Sim" at bounding box center [602, 442] width 73 height 35
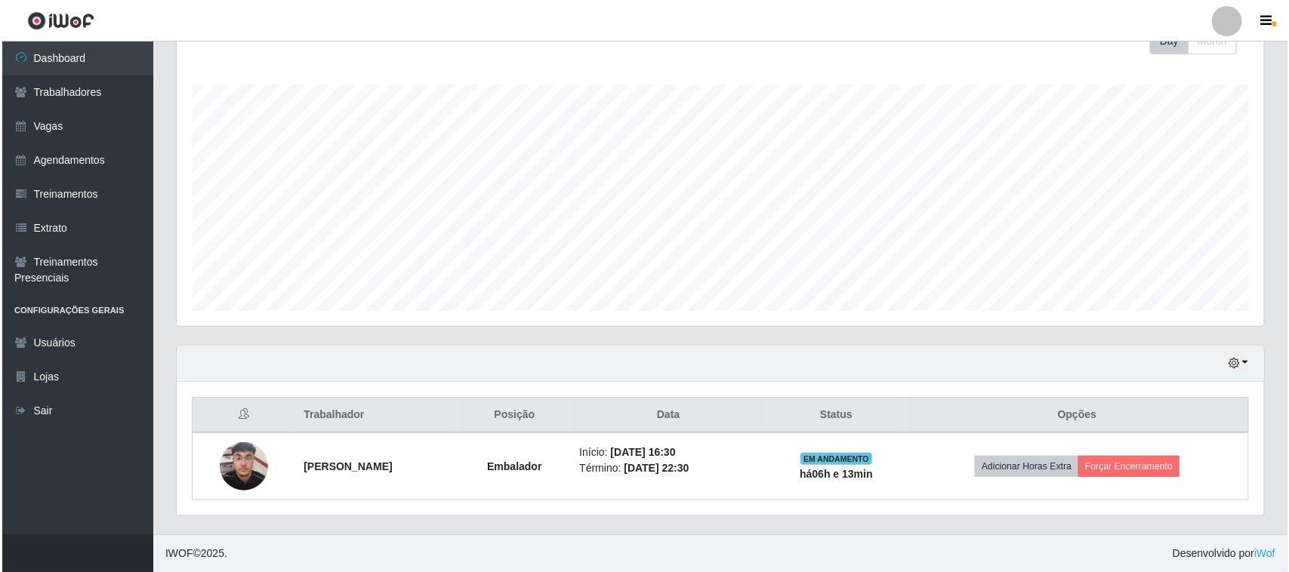
scroll to position [0, 0]
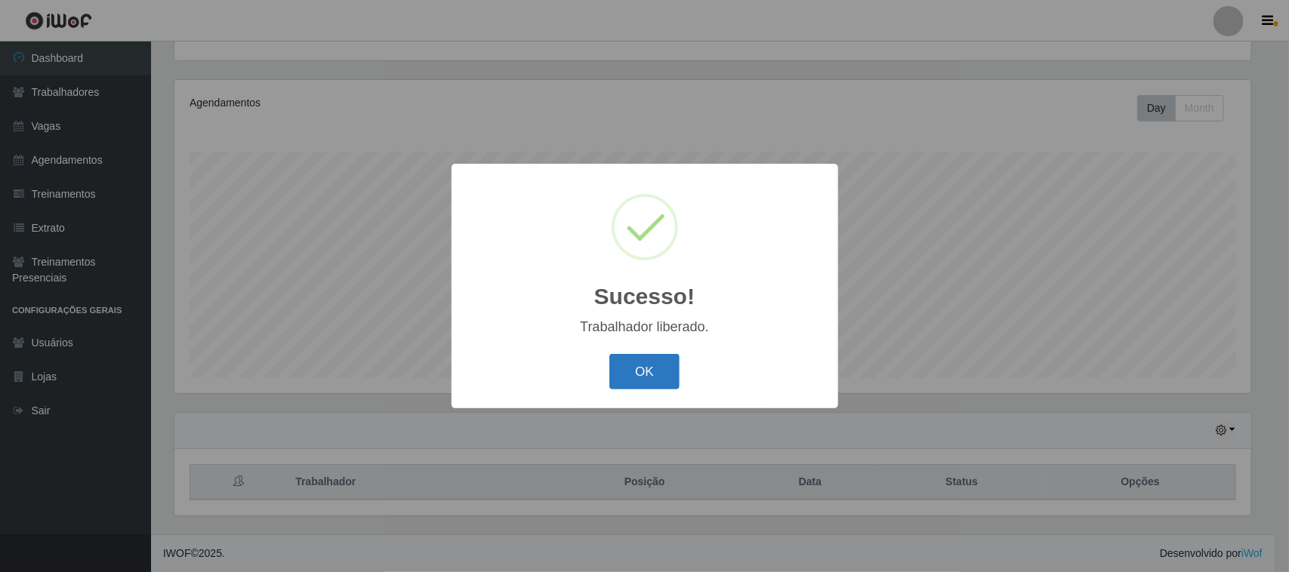
click at [646, 378] on button "OK" at bounding box center [644, 371] width 70 height 35
